Goal: Information Seeking & Learning: Learn about a topic

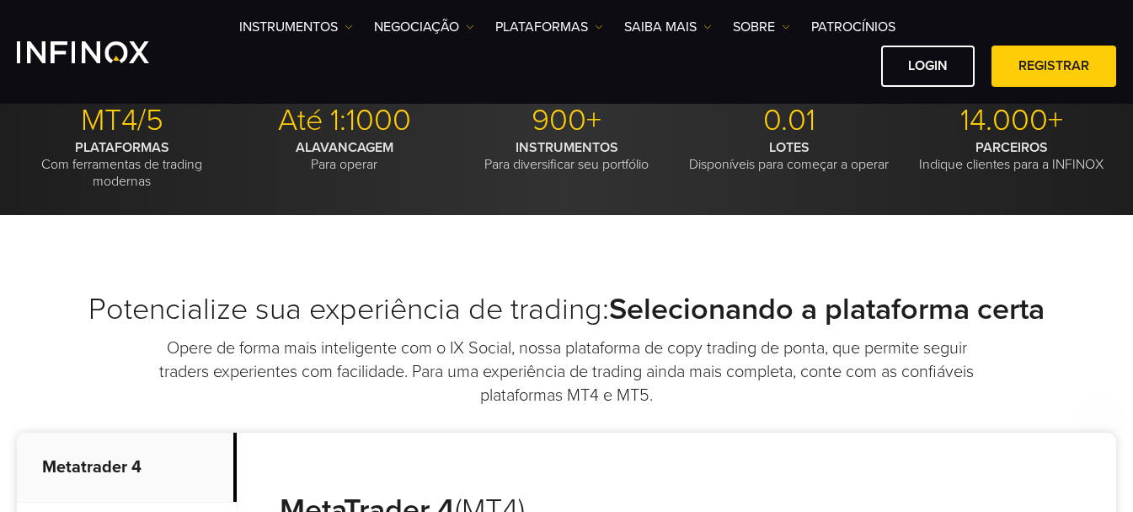
scroll to position [758, 0]
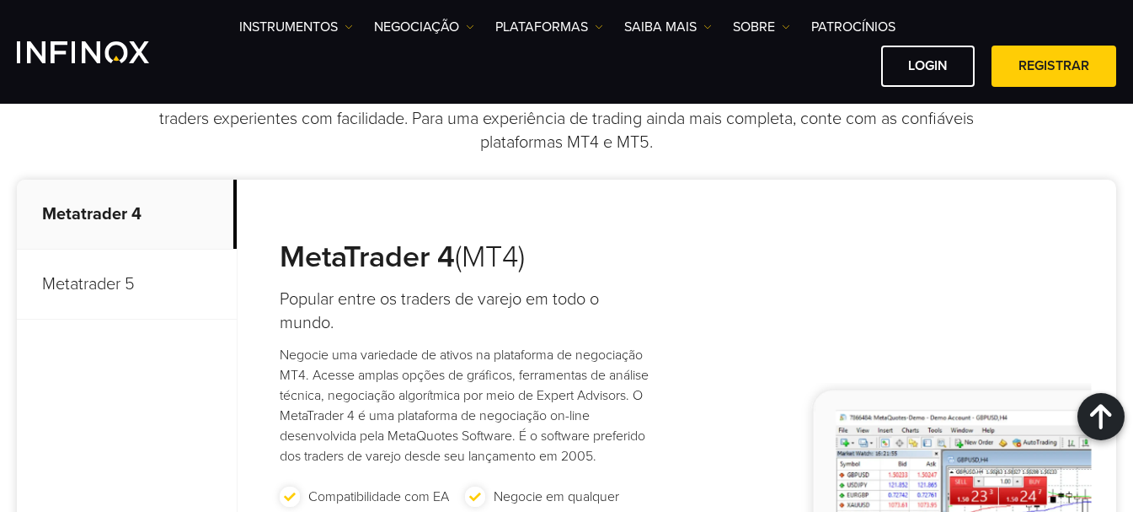
click at [115, 280] on p "Metatrader 5" at bounding box center [127, 284] width 220 height 70
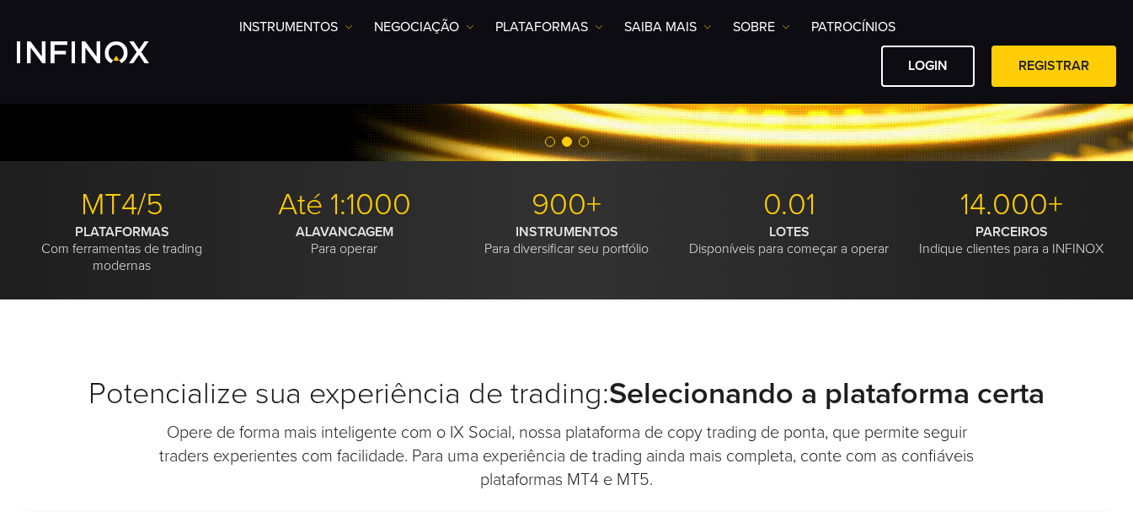
scroll to position [84, 0]
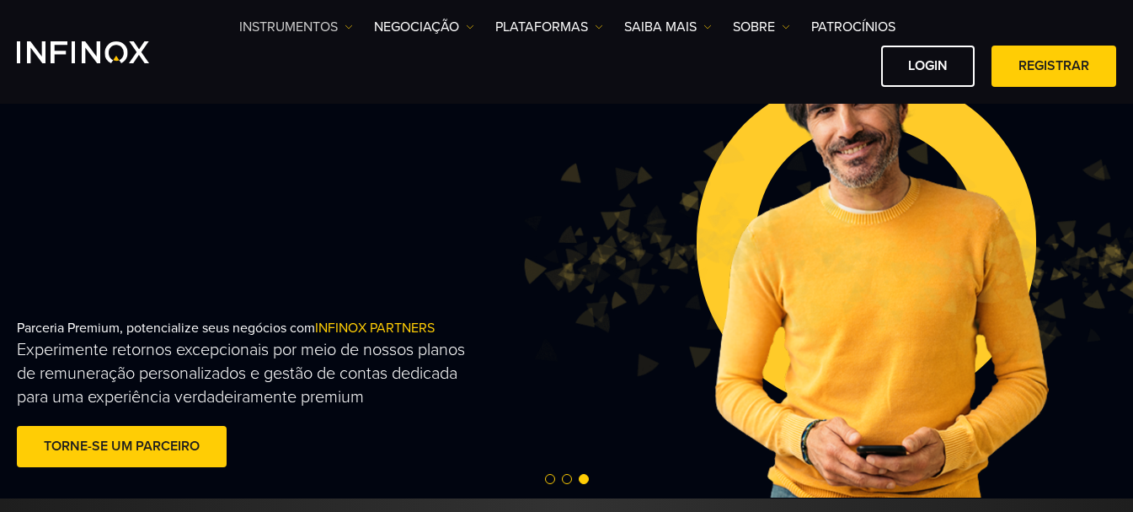
click at [328, 27] on link "Instrumentos" at bounding box center [296, 27] width 114 height 20
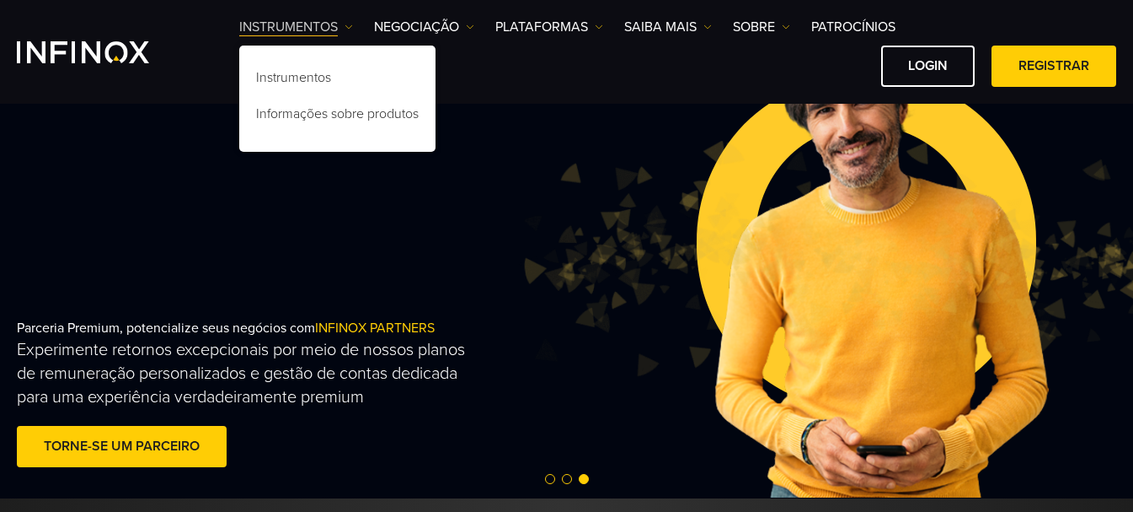
scroll to position [0, 0]
click at [328, 27] on link "Instrumentos" at bounding box center [296, 27] width 114 height 20
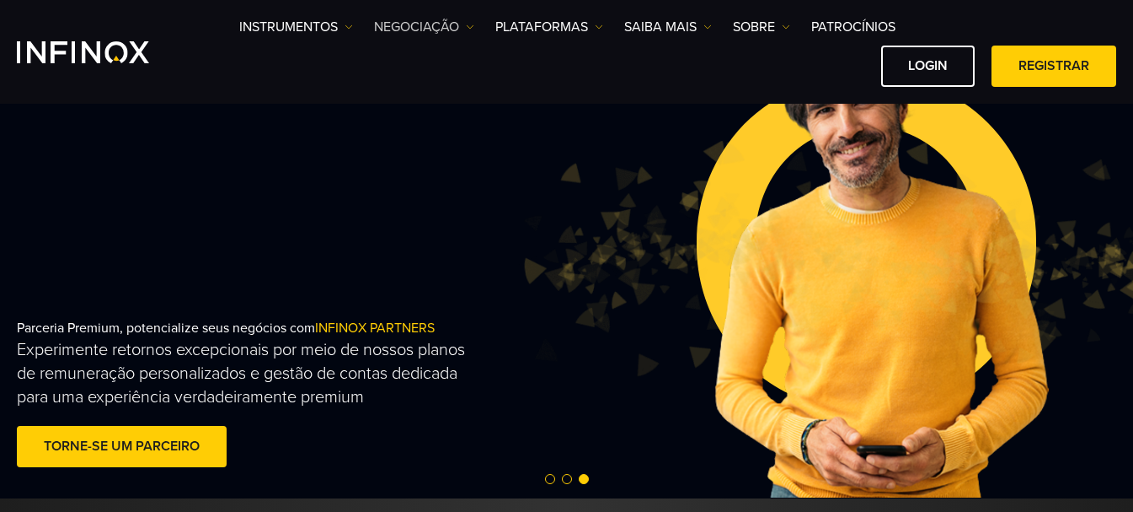
click at [419, 27] on link "NEGOCIAÇÃO" at bounding box center [424, 27] width 100 height 20
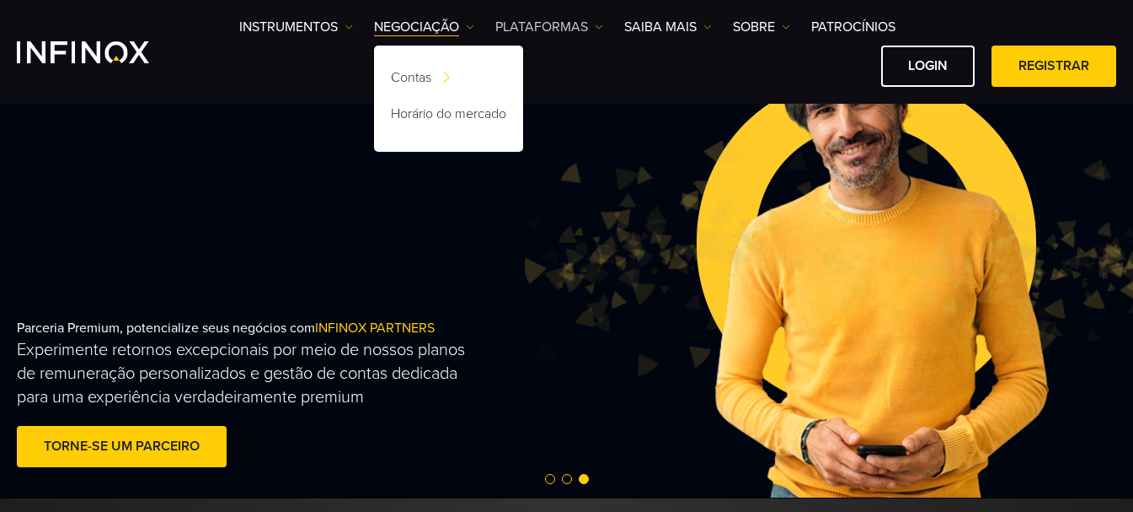
click at [528, 20] on link "PLATAFORMAS" at bounding box center [550, 27] width 108 height 20
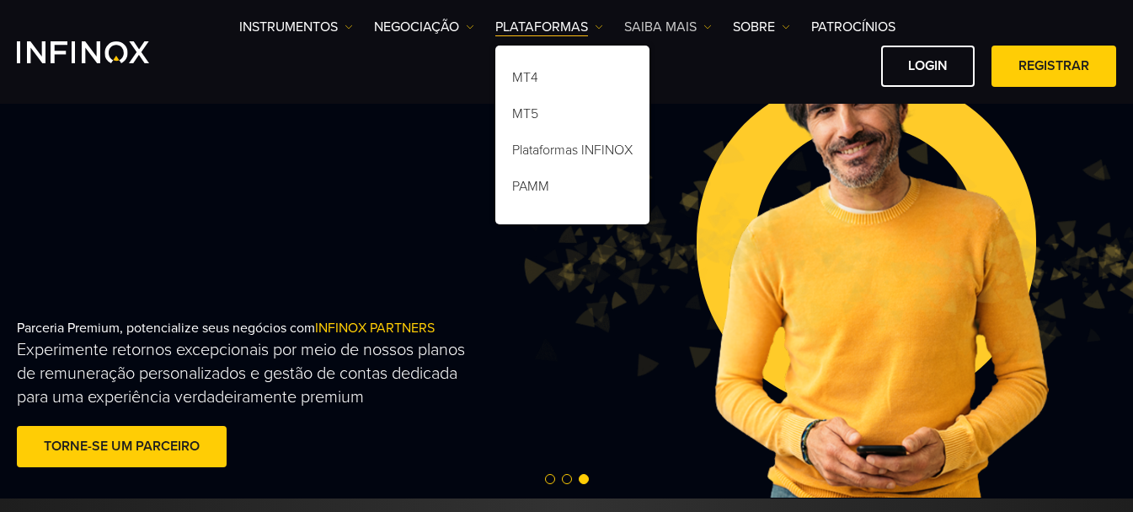
click at [648, 31] on link "Saiba mais" at bounding box center [668, 27] width 88 height 20
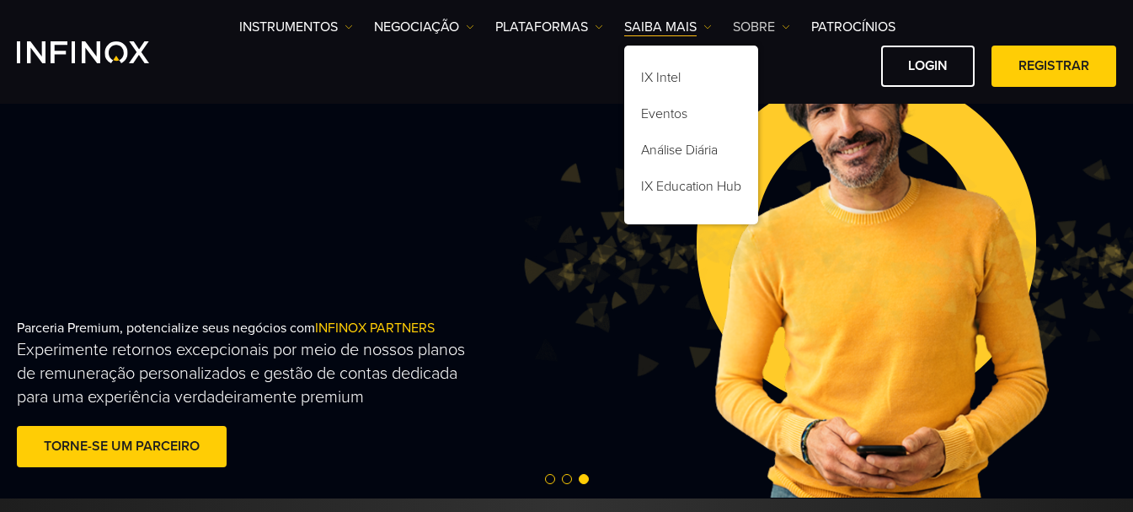
click at [756, 30] on link "SOBRE" at bounding box center [761, 27] width 57 height 20
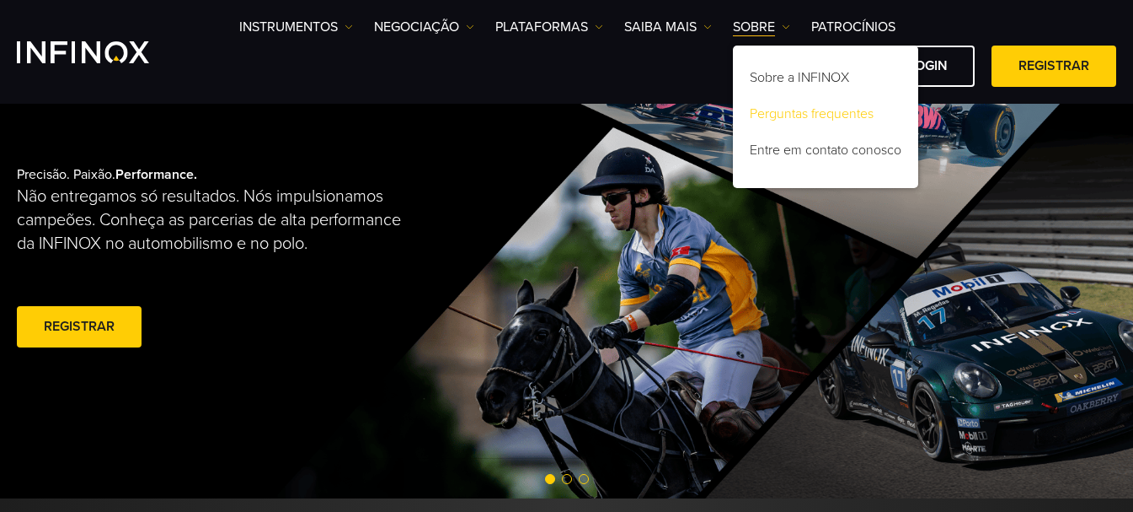
click at [793, 111] on link "Perguntas frequentes" at bounding box center [825, 117] width 185 height 36
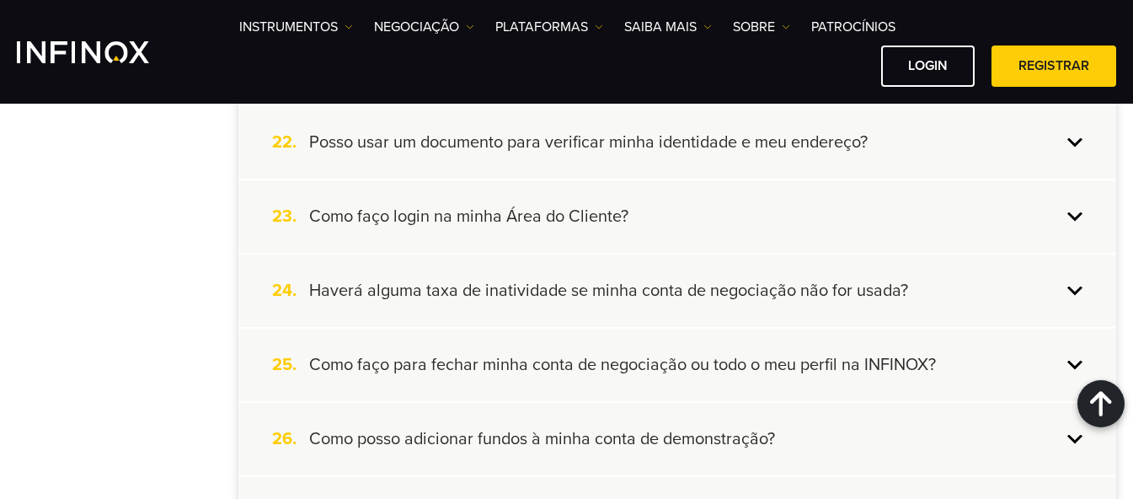
scroll to position [1951, 0]
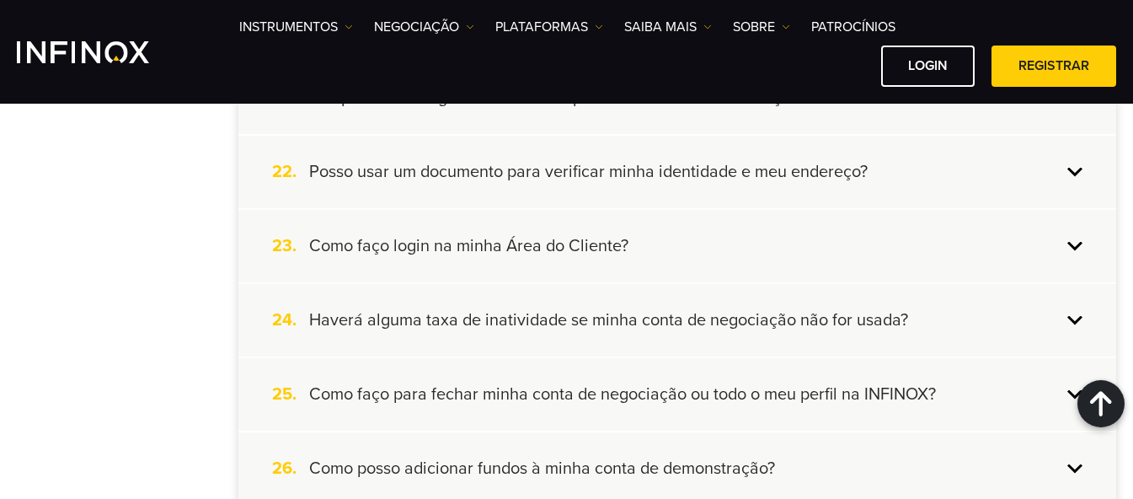
click at [508, 319] on h4 "Haverá alguma taxa de inatividade se minha conta de negociação não for usada?" at bounding box center [608, 320] width 599 height 22
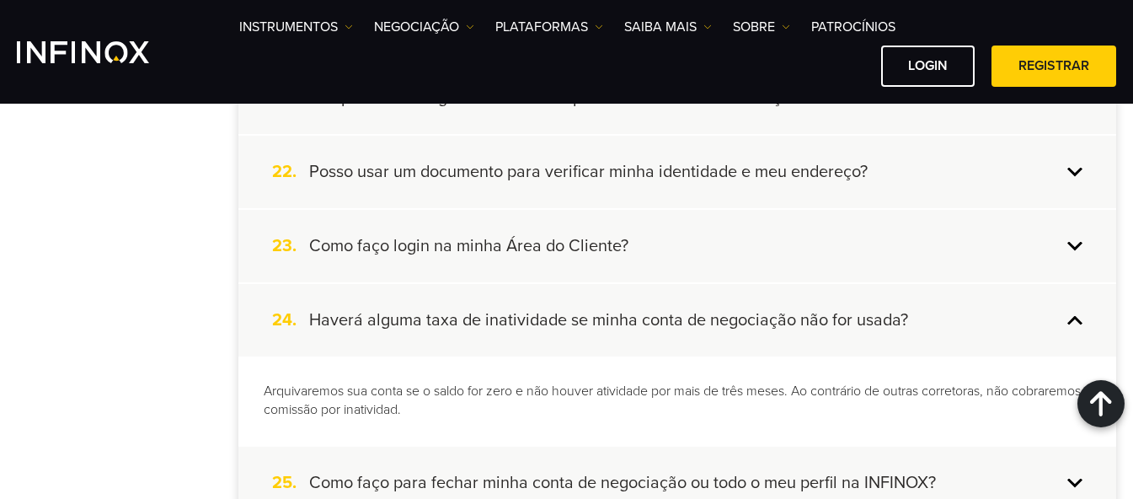
click at [508, 319] on h4 "Haverá alguma taxa de inatividade se minha conta de negociação não for usada?" at bounding box center [608, 320] width 599 height 22
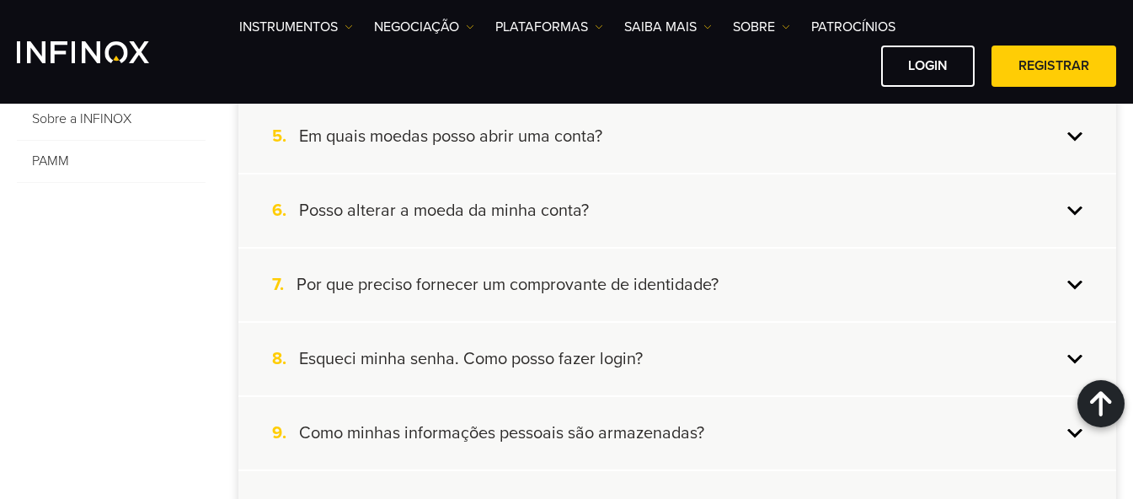
scroll to position [687, 0]
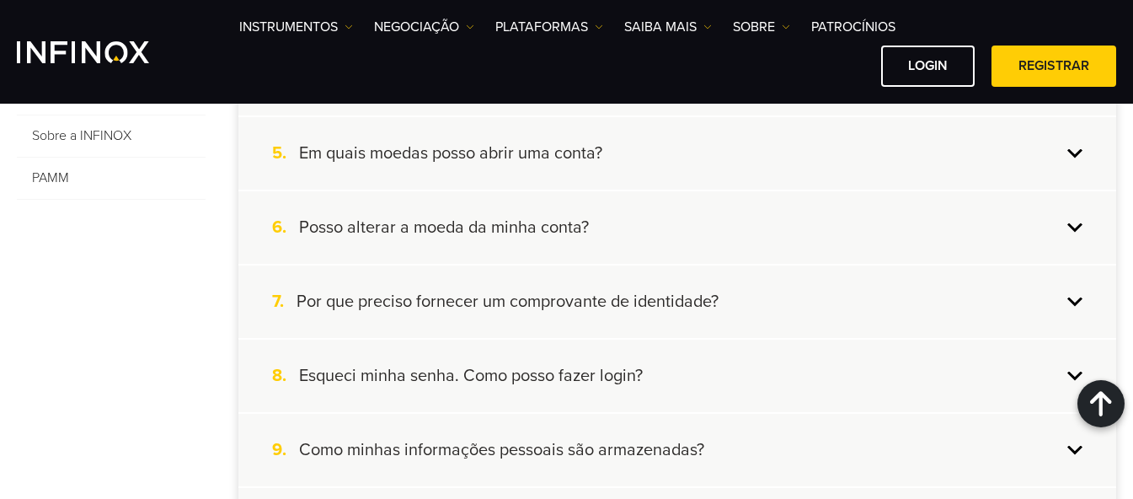
click at [592, 228] on div "6. Posso alterar a moeda da minha conta?" at bounding box center [677, 227] width 878 height 72
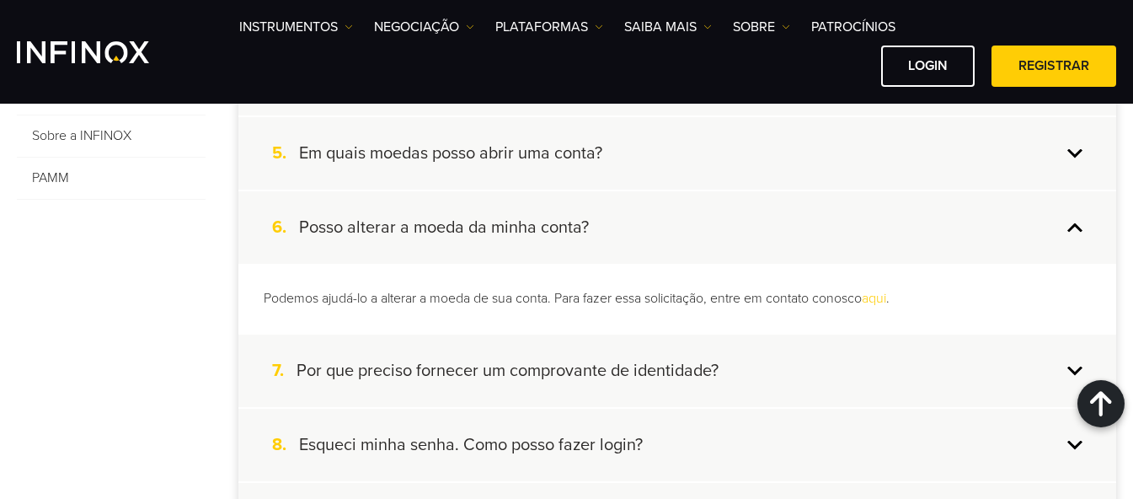
scroll to position [0, 0]
click at [592, 228] on div "6. Posso alterar a moeda da minha conta?" at bounding box center [677, 227] width 878 height 72
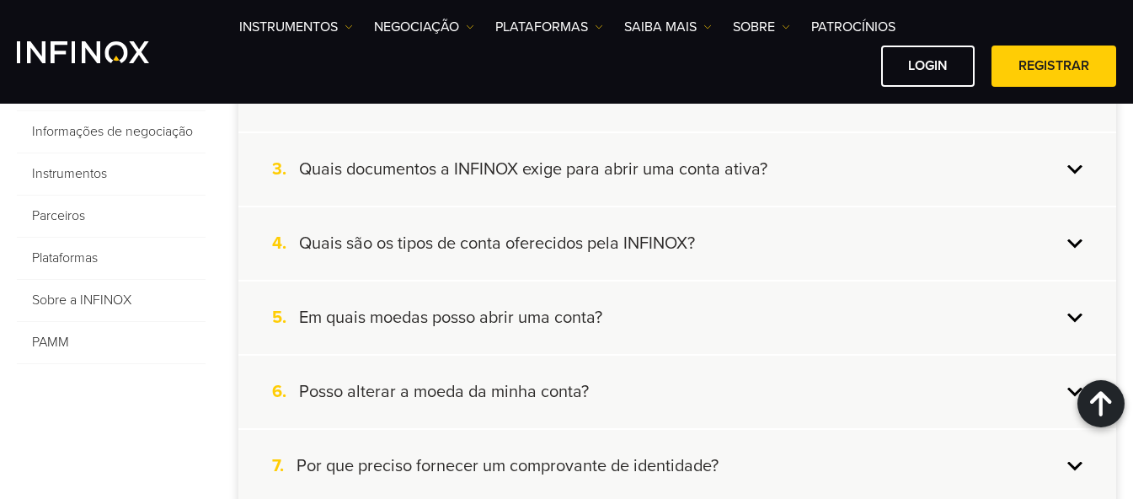
scroll to position [518, 0]
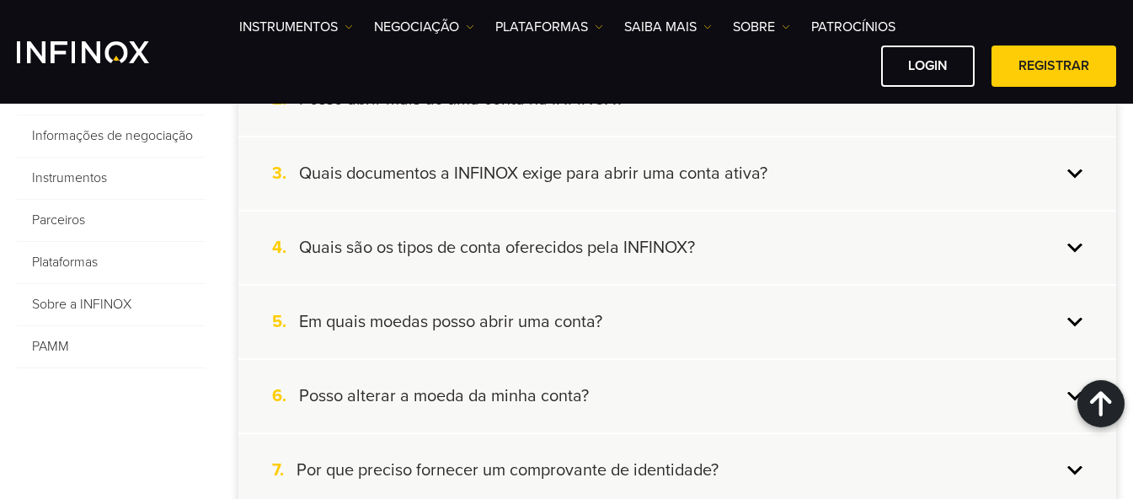
click at [543, 324] on h4 "Em quais moedas posso abrir uma conta?" at bounding box center [450, 322] width 303 height 22
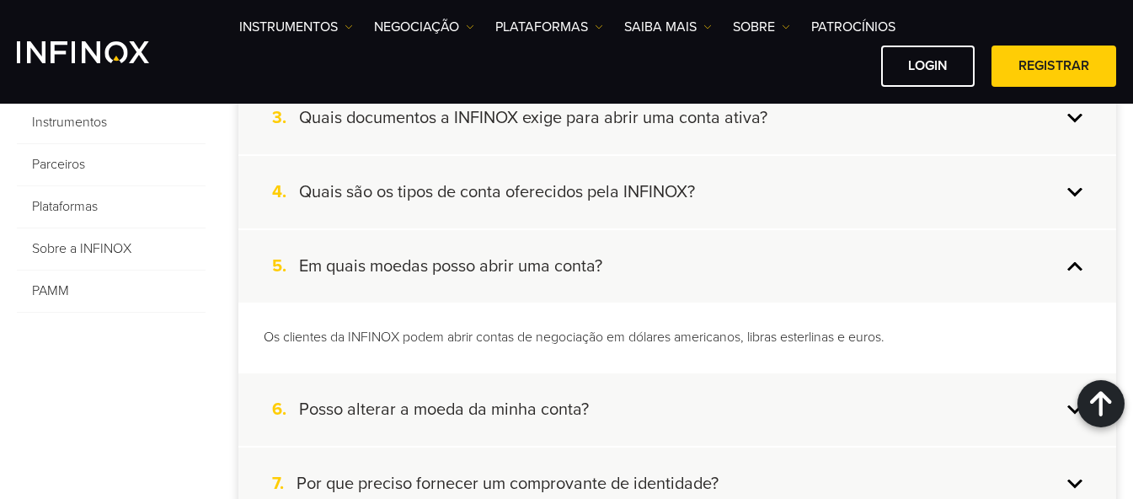
scroll to position [603, 0]
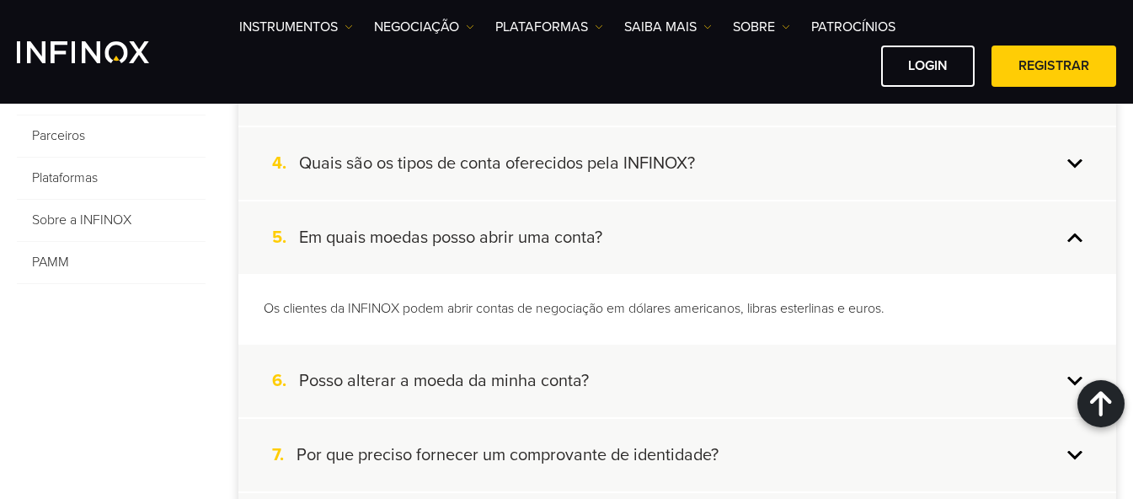
click at [556, 233] on h4 "Em quais moedas posso abrir uma conta?" at bounding box center [450, 238] width 303 height 22
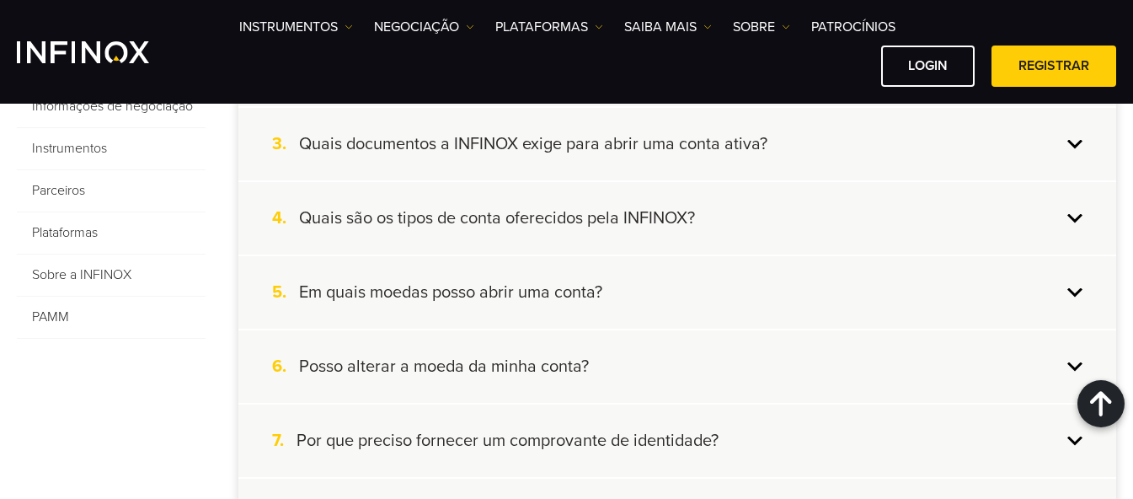
scroll to position [518, 0]
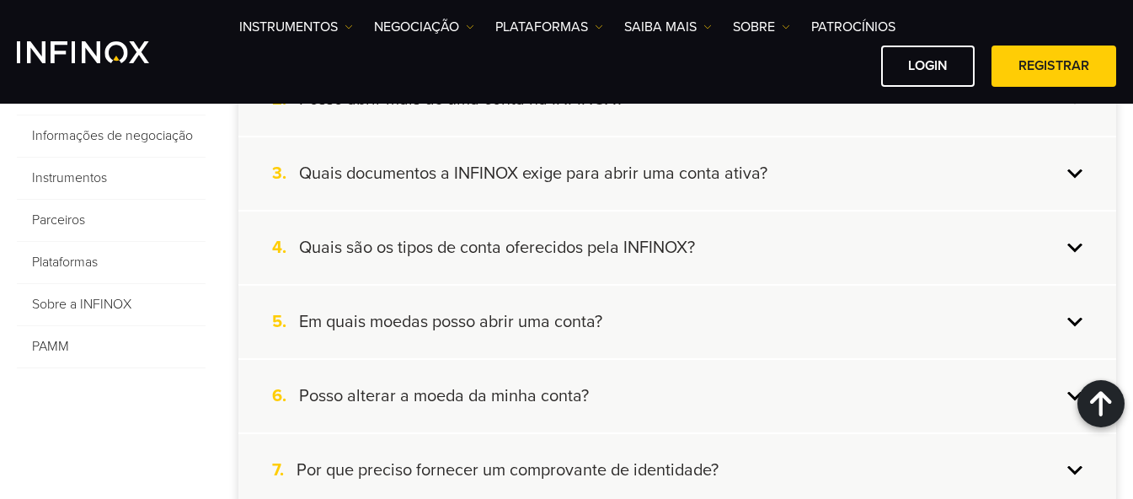
click at [533, 253] on h4 "Quais são os tipos de conta oferecidos pela INFINOX?" at bounding box center [497, 248] width 396 height 22
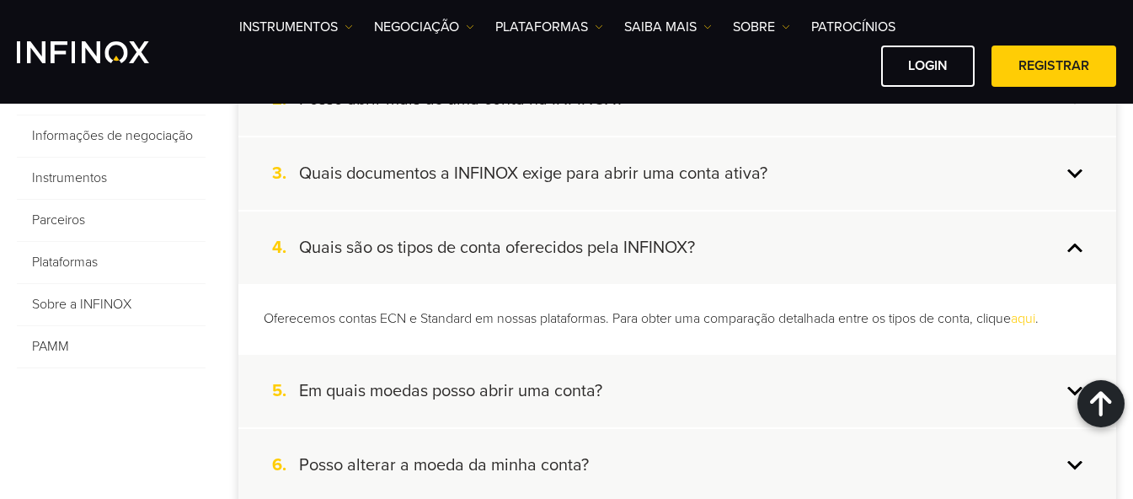
click at [535, 247] on h4 "Quais são os tipos de conta oferecidos pela INFINOX?" at bounding box center [497, 248] width 396 height 22
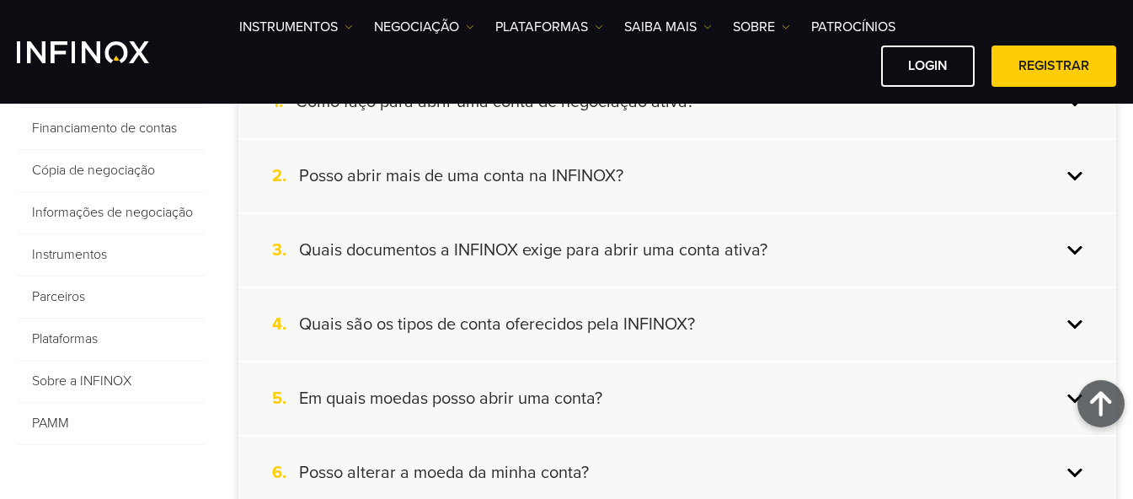
scroll to position [350, 0]
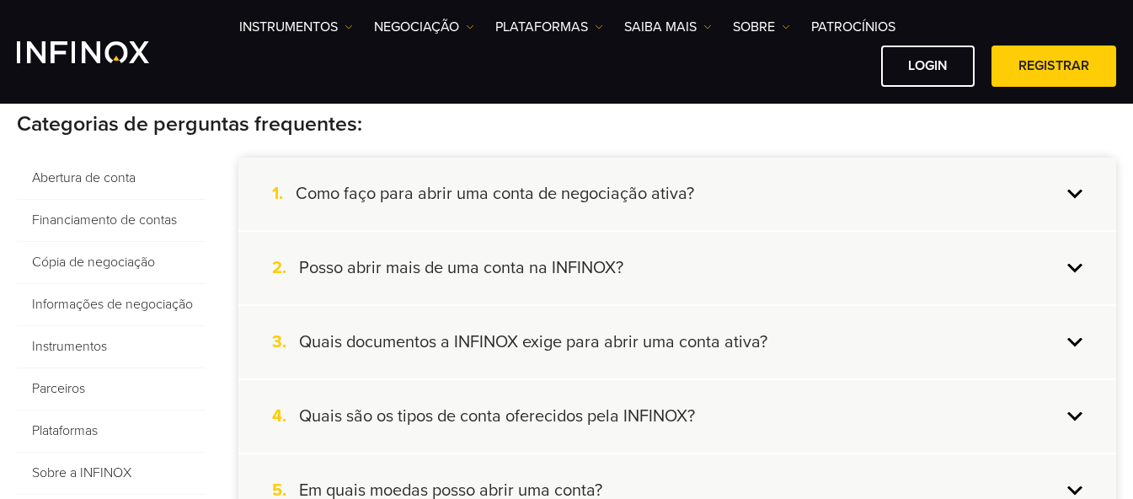
click at [533, 196] on h4 "Como faço para abrir uma conta de negociação ativa?" at bounding box center [495, 194] width 399 height 22
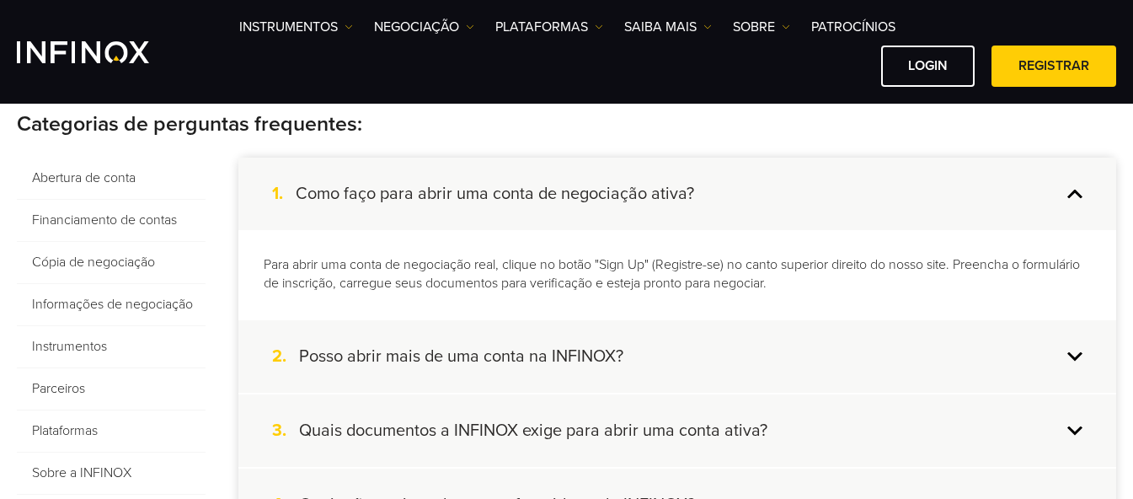
click at [533, 196] on h4 "Como faço para abrir uma conta de negociação ativa?" at bounding box center [495, 194] width 399 height 22
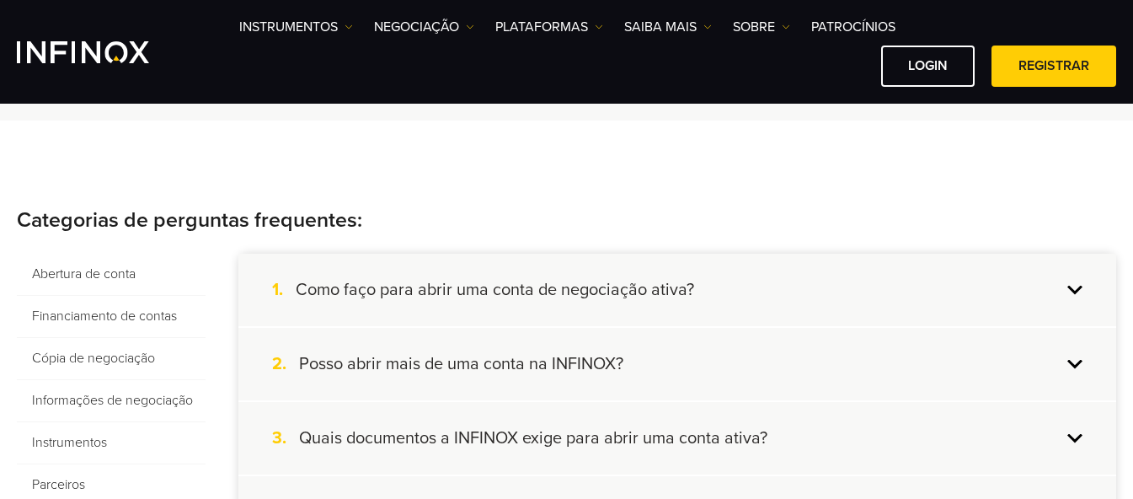
scroll to position [181, 0]
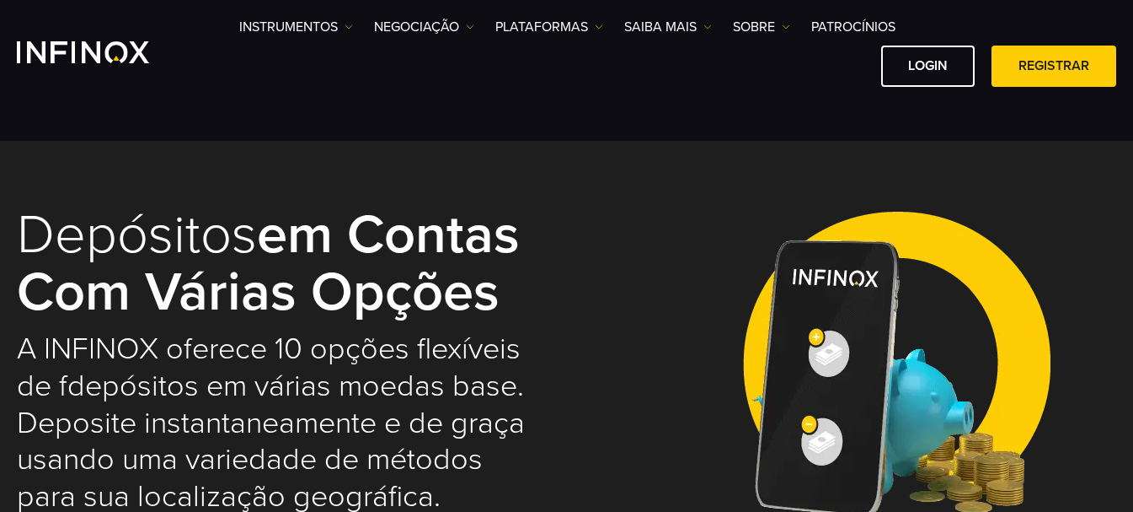
select select "***"
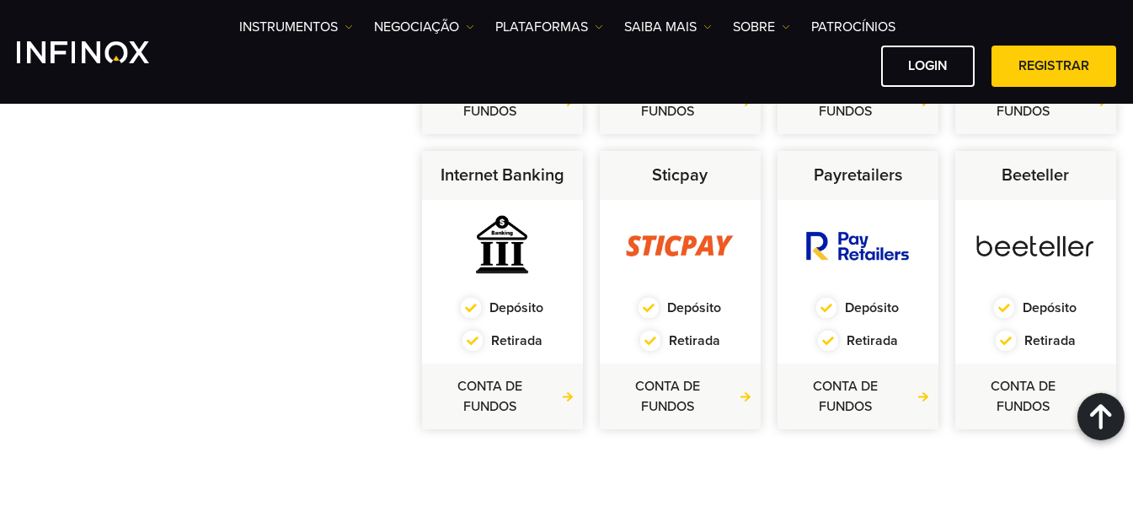
scroll to position [758, 0]
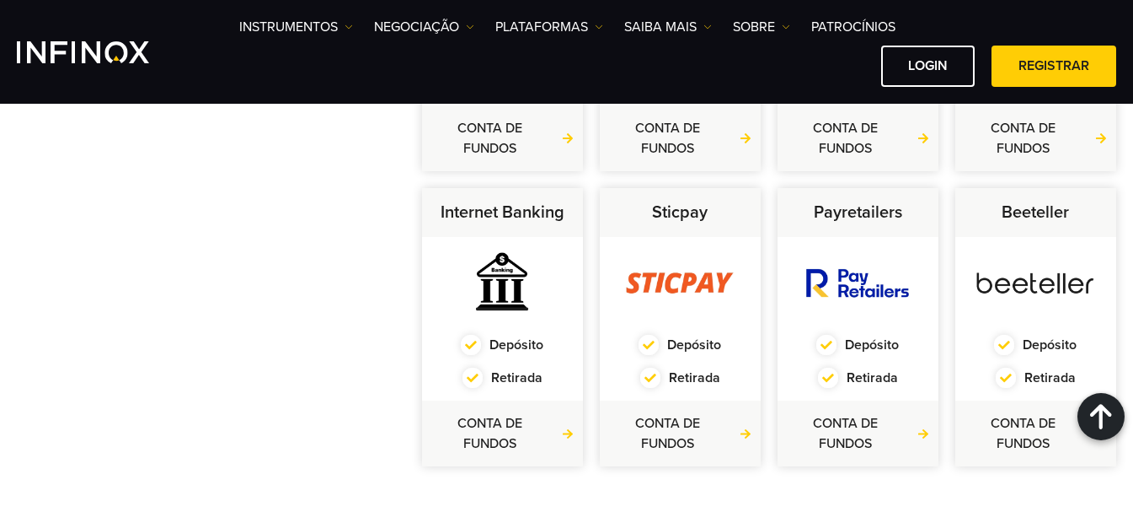
click at [508, 410] on div "CONTA DE FUNDOS" at bounding box center [502, 433] width 161 height 66
click at [507, 424] on link "CONTA DE FUNDOS" at bounding box center [503, 433] width 144 height 40
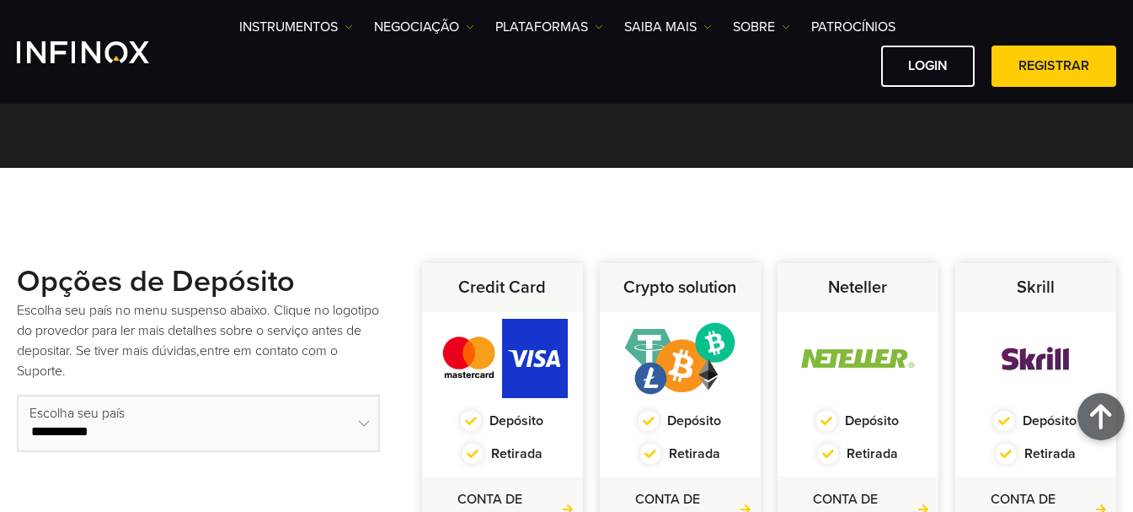
scroll to position [337, 0]
